Goal: Ask a question

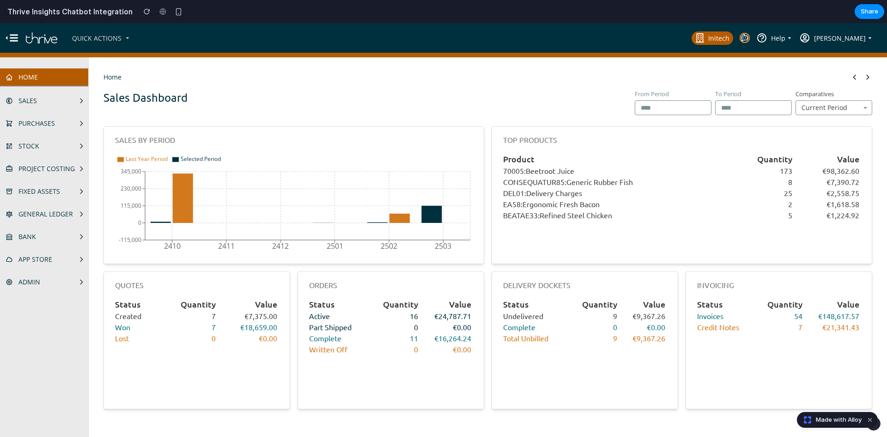
click at [744, 37] on icon "Thrive Insights" at bounding box center [744, 37] width 0 height 1
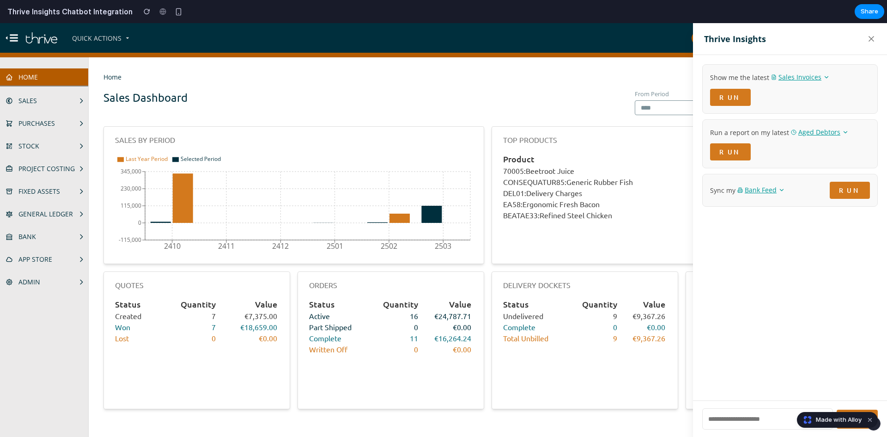
click at [814, 81] on button "Sales Invoices" at bounding box center [800, 77] width 59 height 10
click at [736, 424] on input "text" at bounding box center [768, 418] width 131 height 21
type input "******"
click at [872, 411] on button "SEND" at bounding box center [857, 419] width 41 height 19
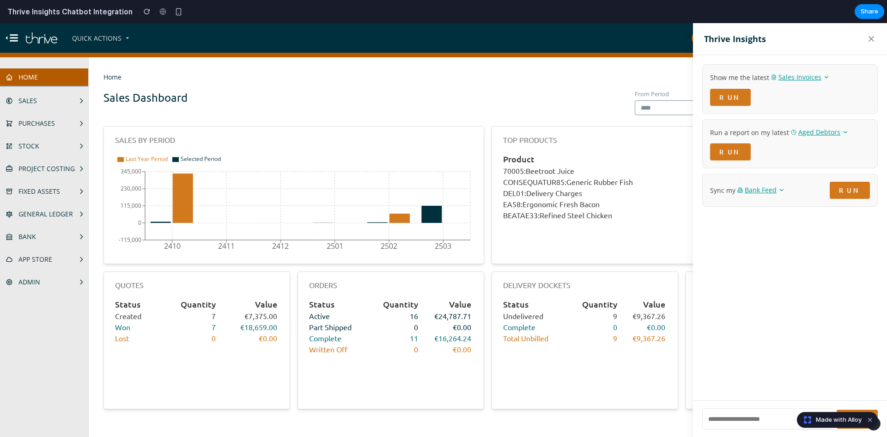
click at [820, 351] on div "Show me the latest Sales Invoices RUN Run a report on my latest Aged Debtors RU…" at bounding box center [790, 227] width 194 height 345
